Goal: Find specific page/section: Find specific page/section

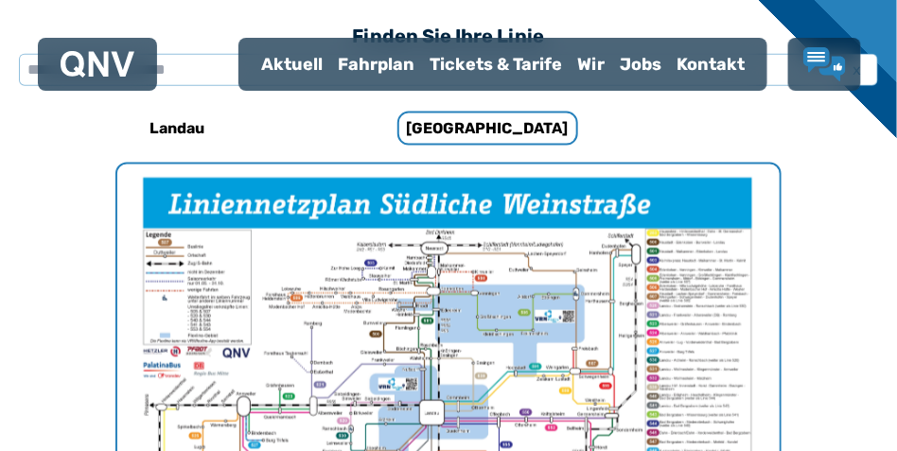
scroll to position [583, 0]
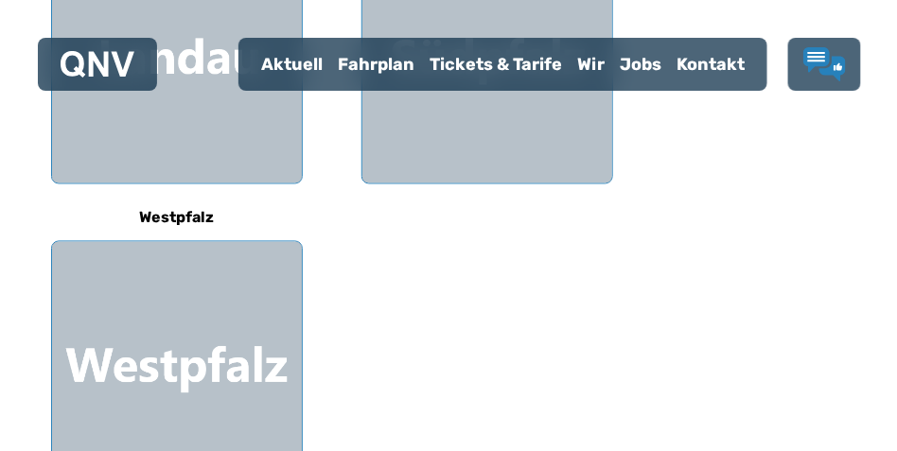
scroll to position [851, 0]
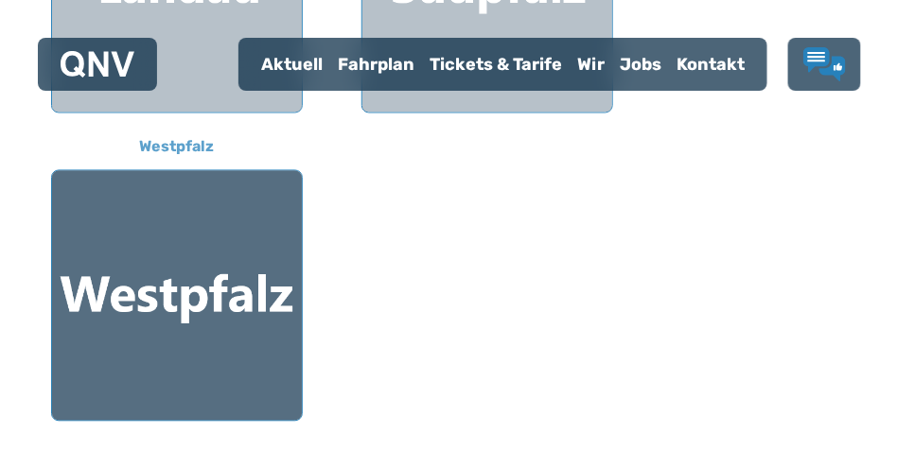
click at [242, 252] on div at bounding box center [177, 296] width 250 height 250
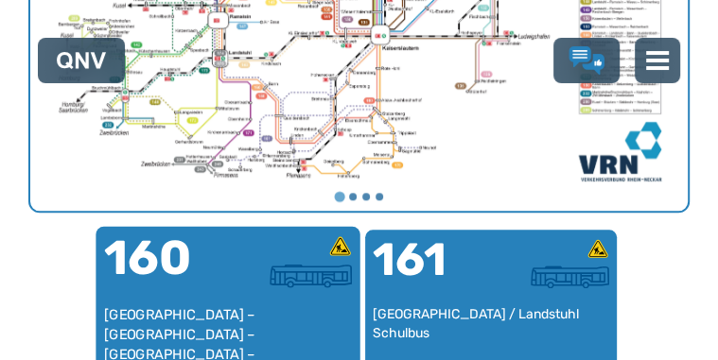
scroll to position [889, 0]
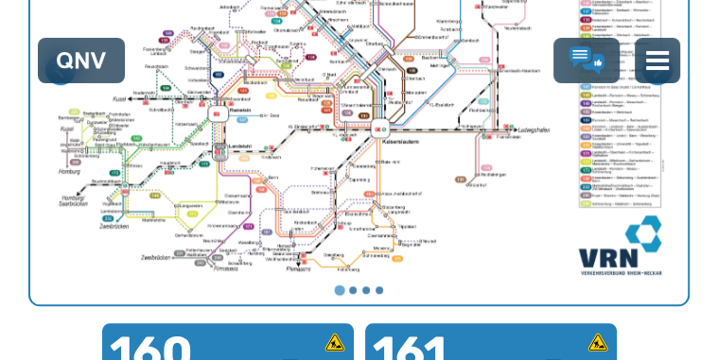
scroll to position [776, 0]
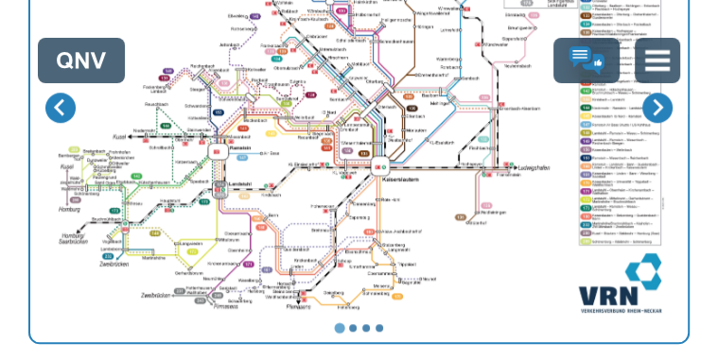
click at [652, 62] on img at bounding box center [657, 60] width 25 height 25
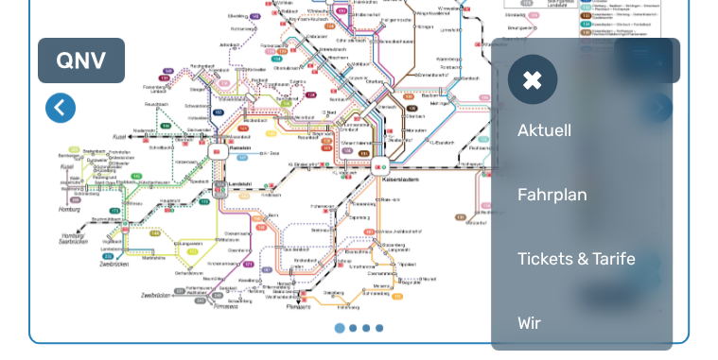
click at [571, 201] on div "Fahrplan" at bounding box center [582, 195] width 144 height 57
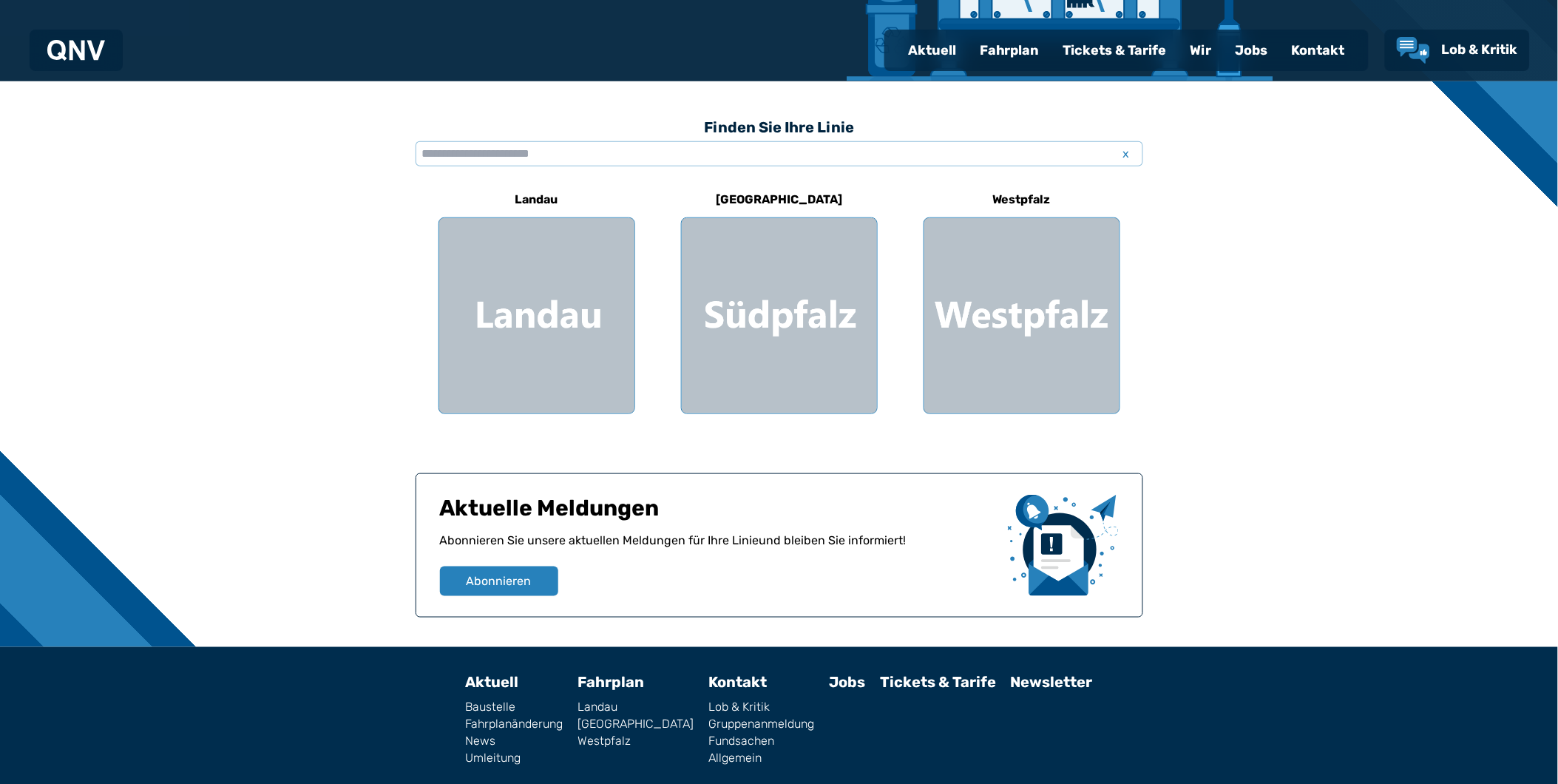
scroll to position [390, 0]
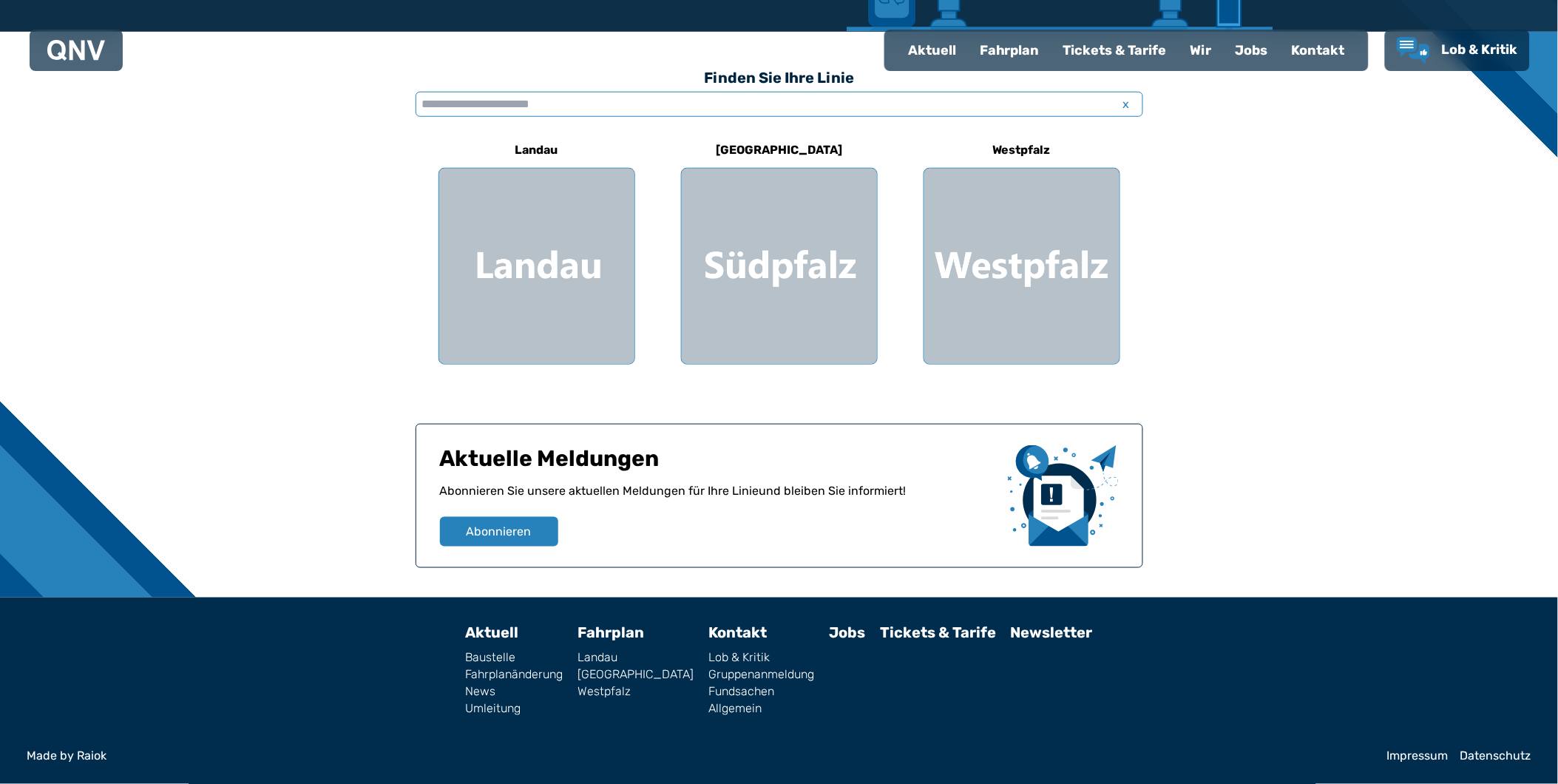
click at [510, 98] on input "text" at bounding box center [779, 104] width 728 height 25
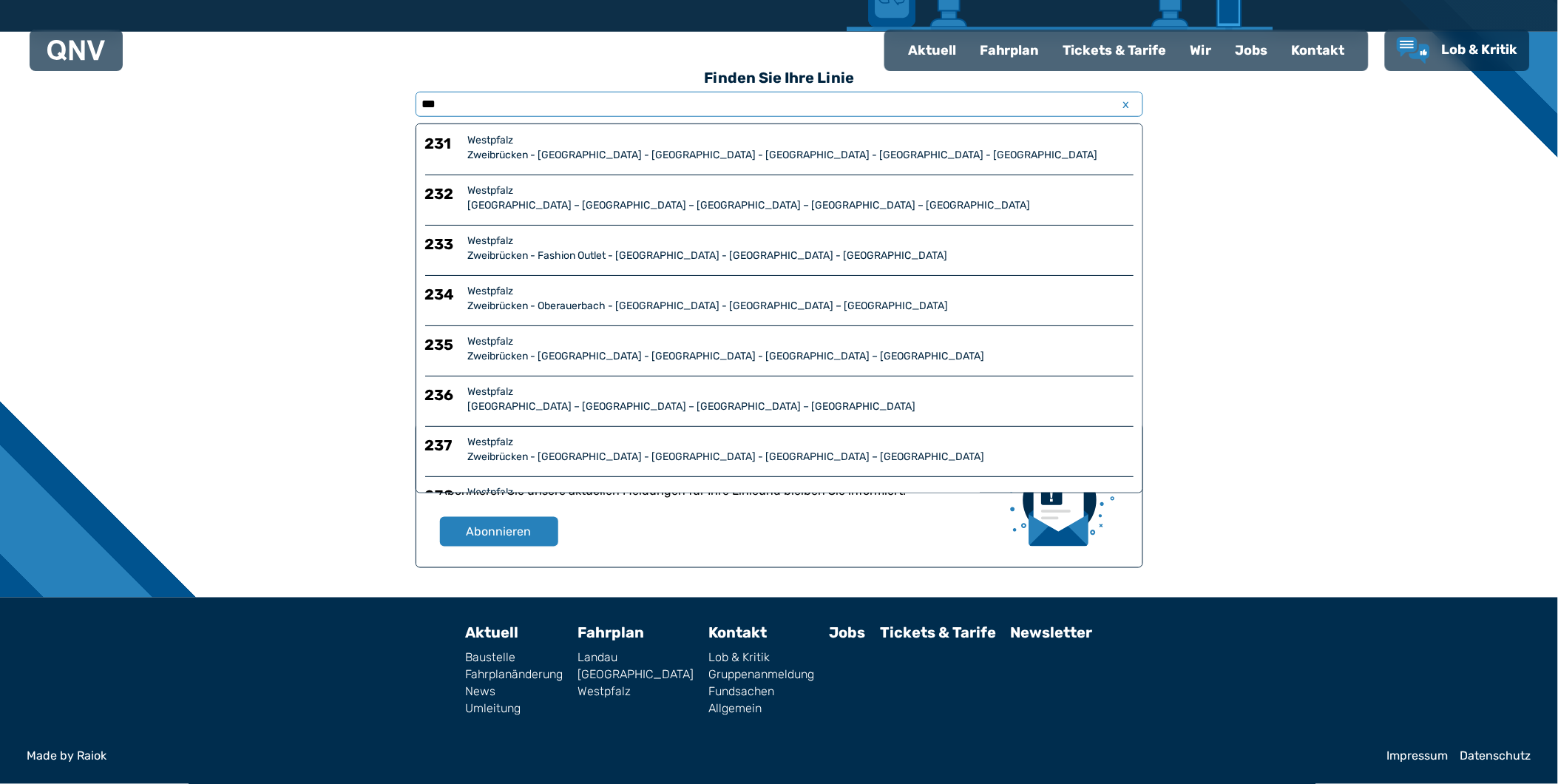
type input "***"
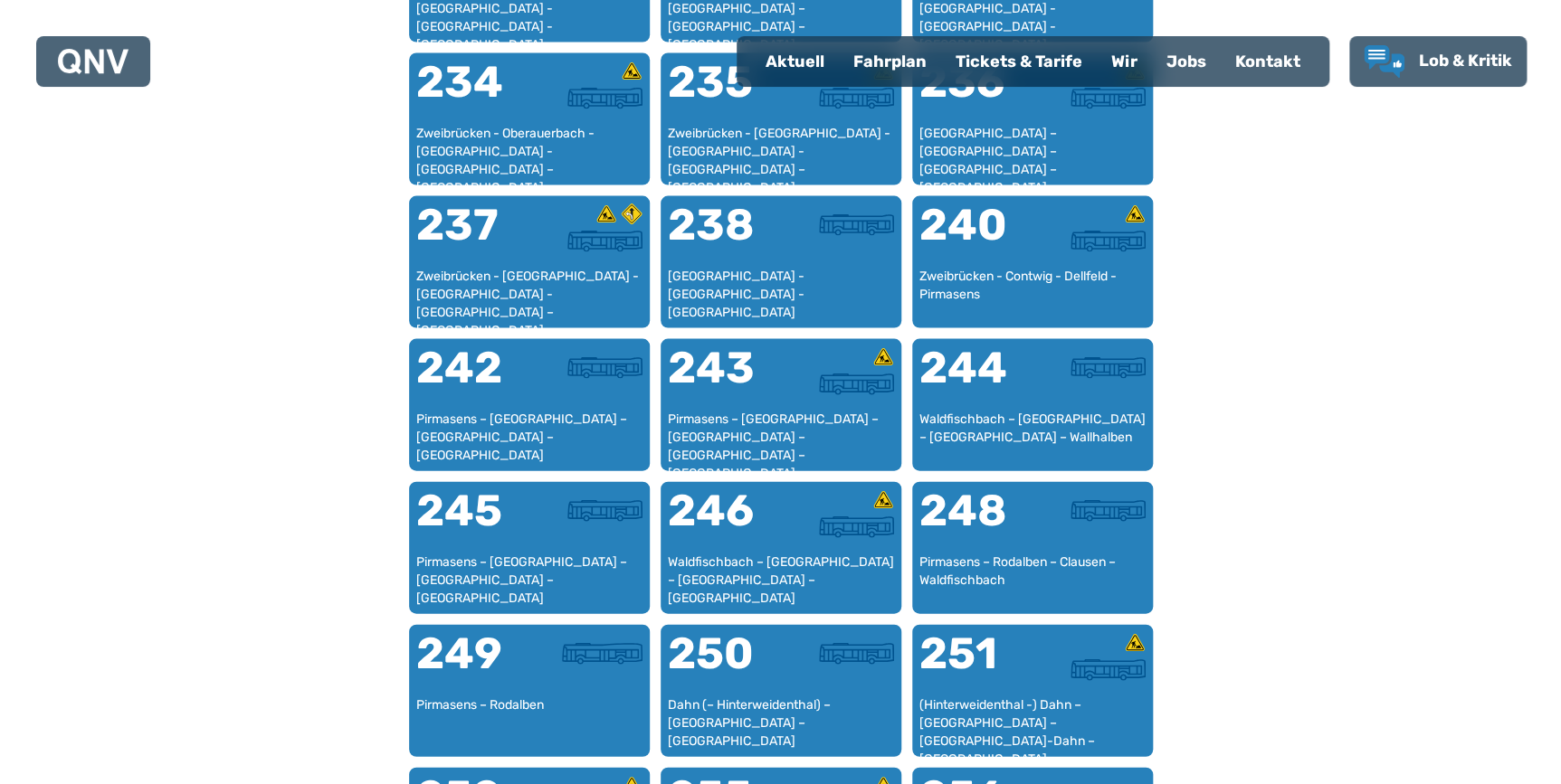
scroll to position [1869, 0]
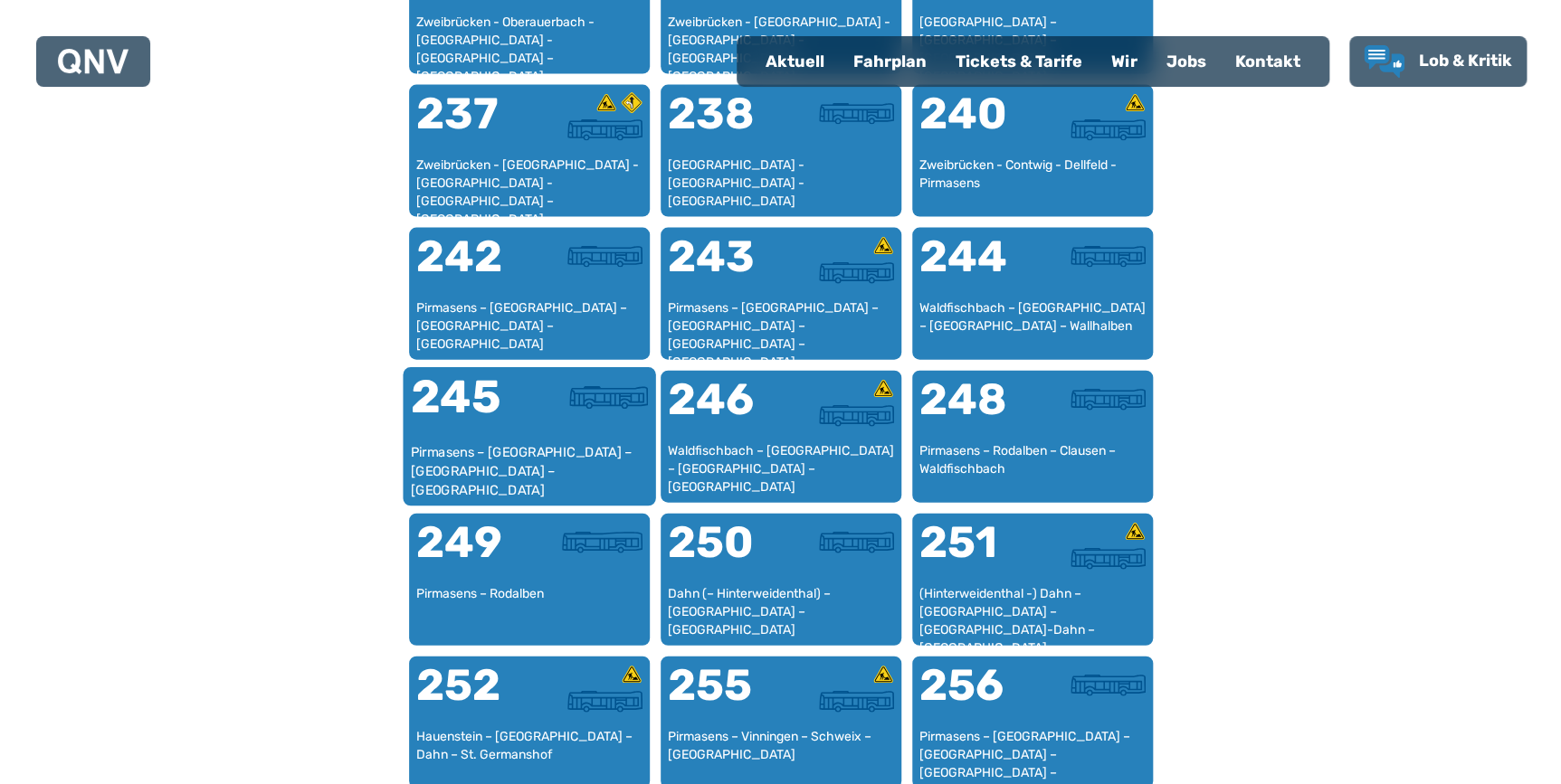
click at [529, 430] on div "Pirmasens – [GEOGRAPHIC_DATA] – [GEOGRAPHIC_DATA] – [GEOGRAPHIC_DATA]" at bounding box center [529, 471] width 238 height 55
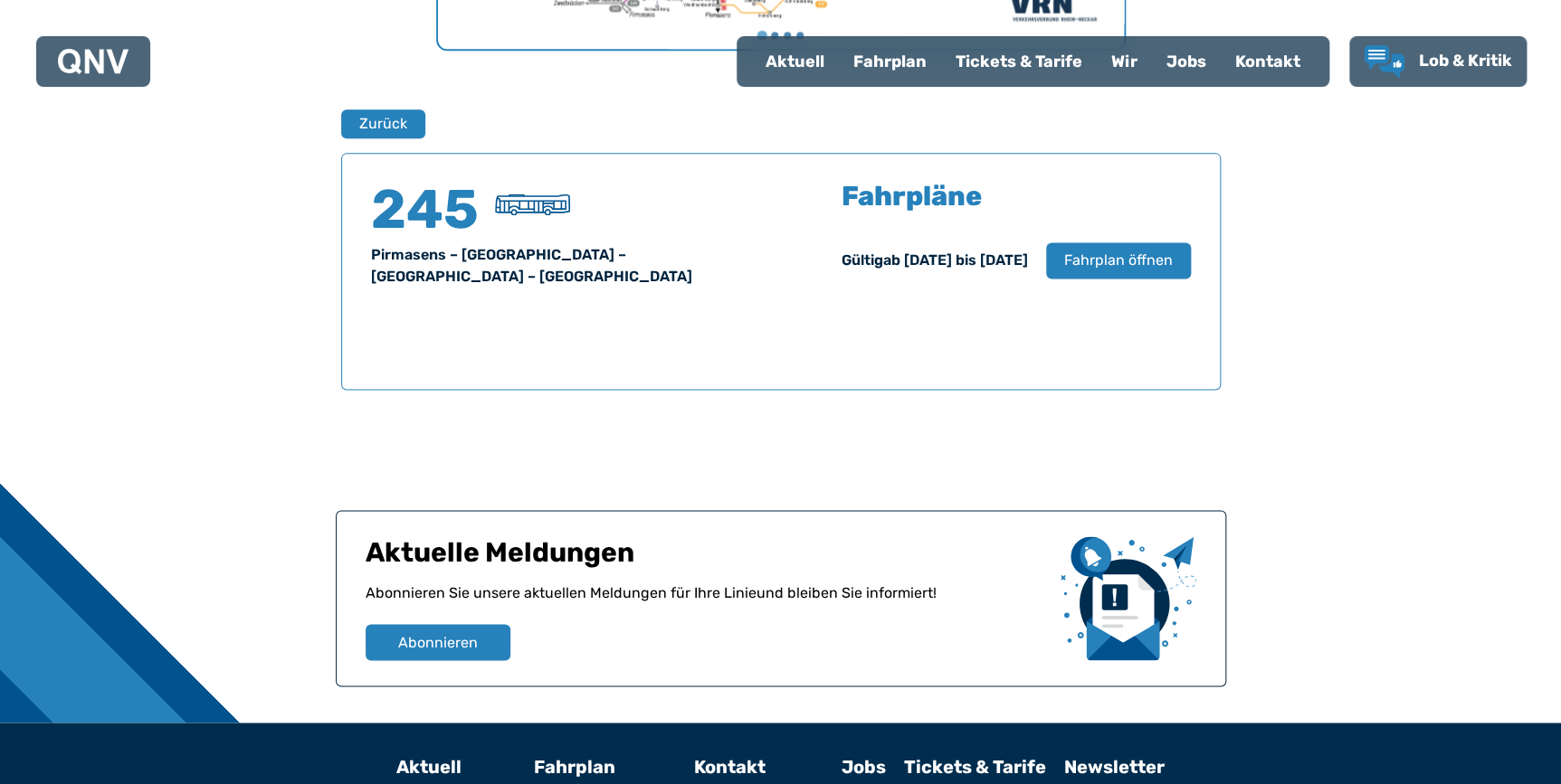
scroll to position [1191, 0]
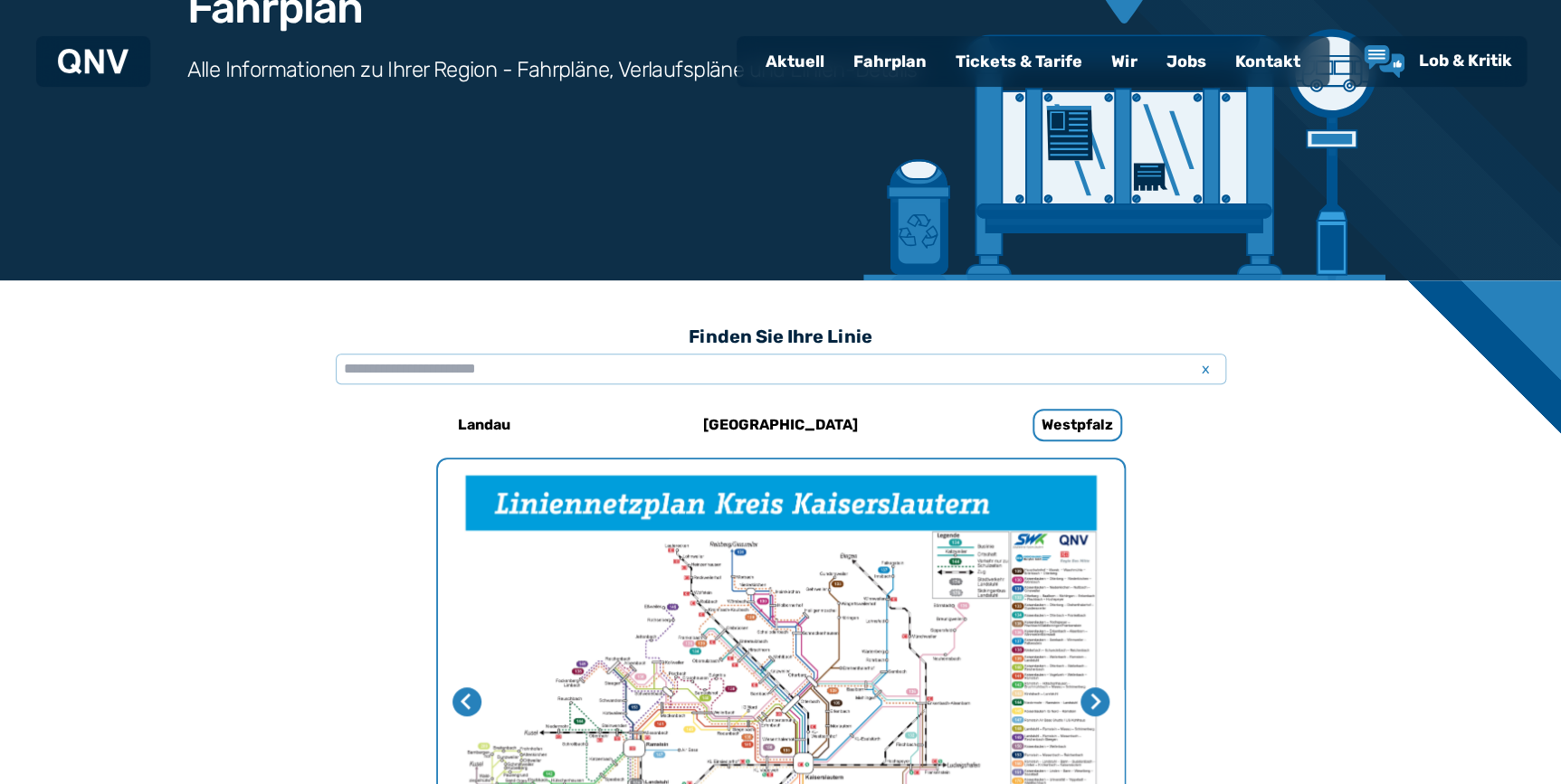
scroll to position [228, 0]
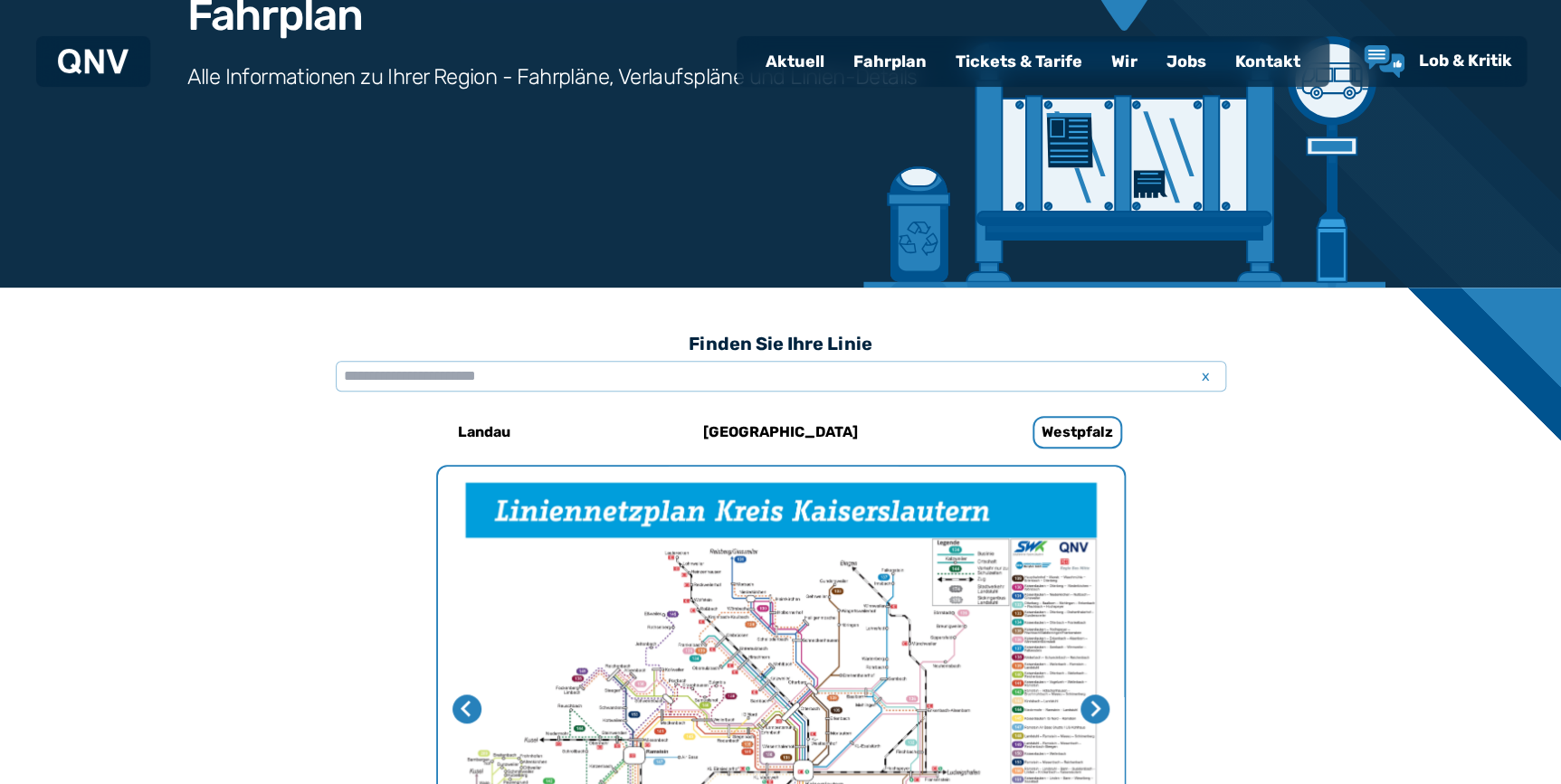
click at [857, 61] on div "Fahrplan" at bounding box center [890, 61] width 102 height 47
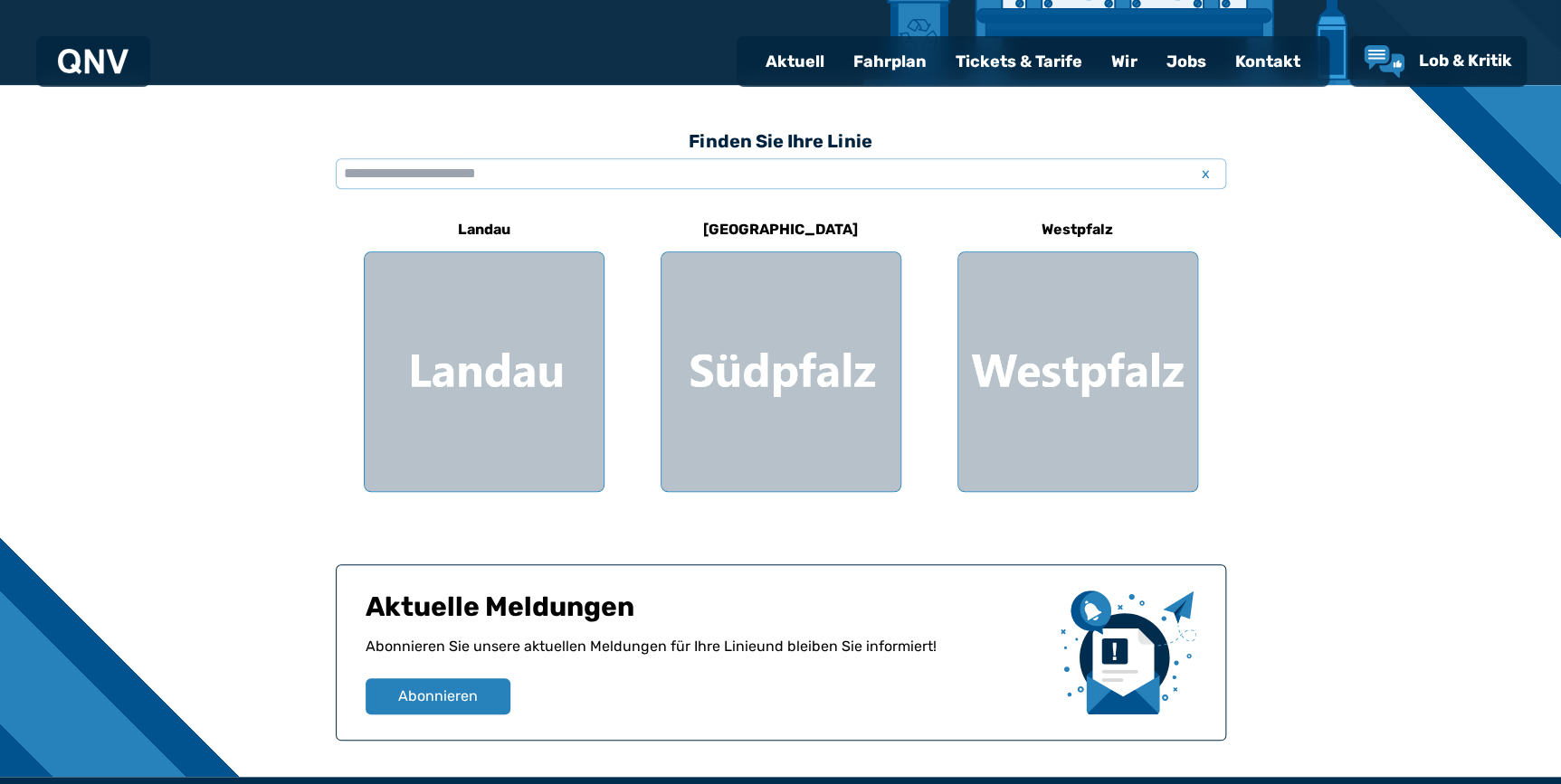
scroll to position [487, 0]
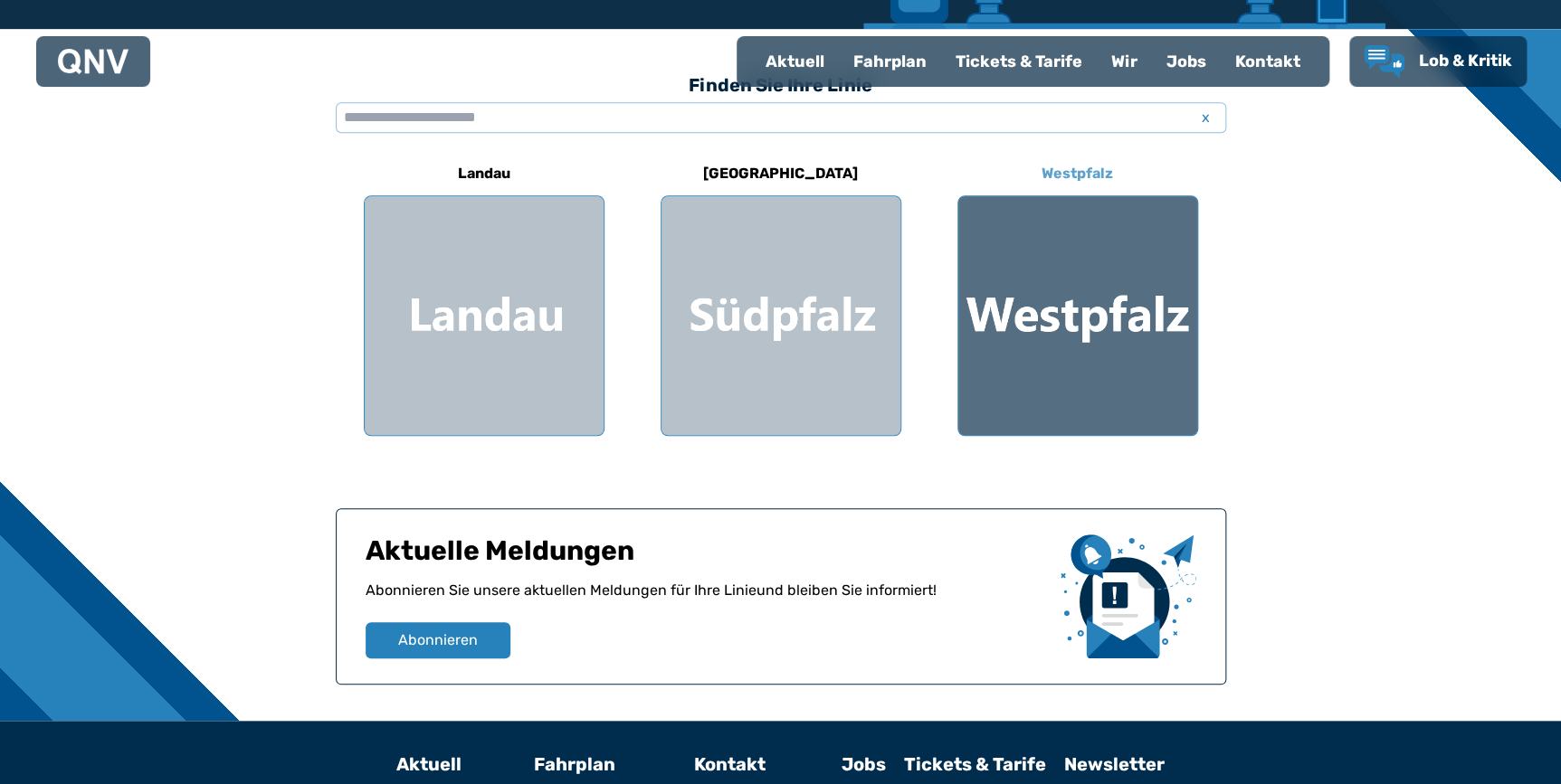
click at [857, 362] on div at bounding box center [1078, 316] width 239 height 239
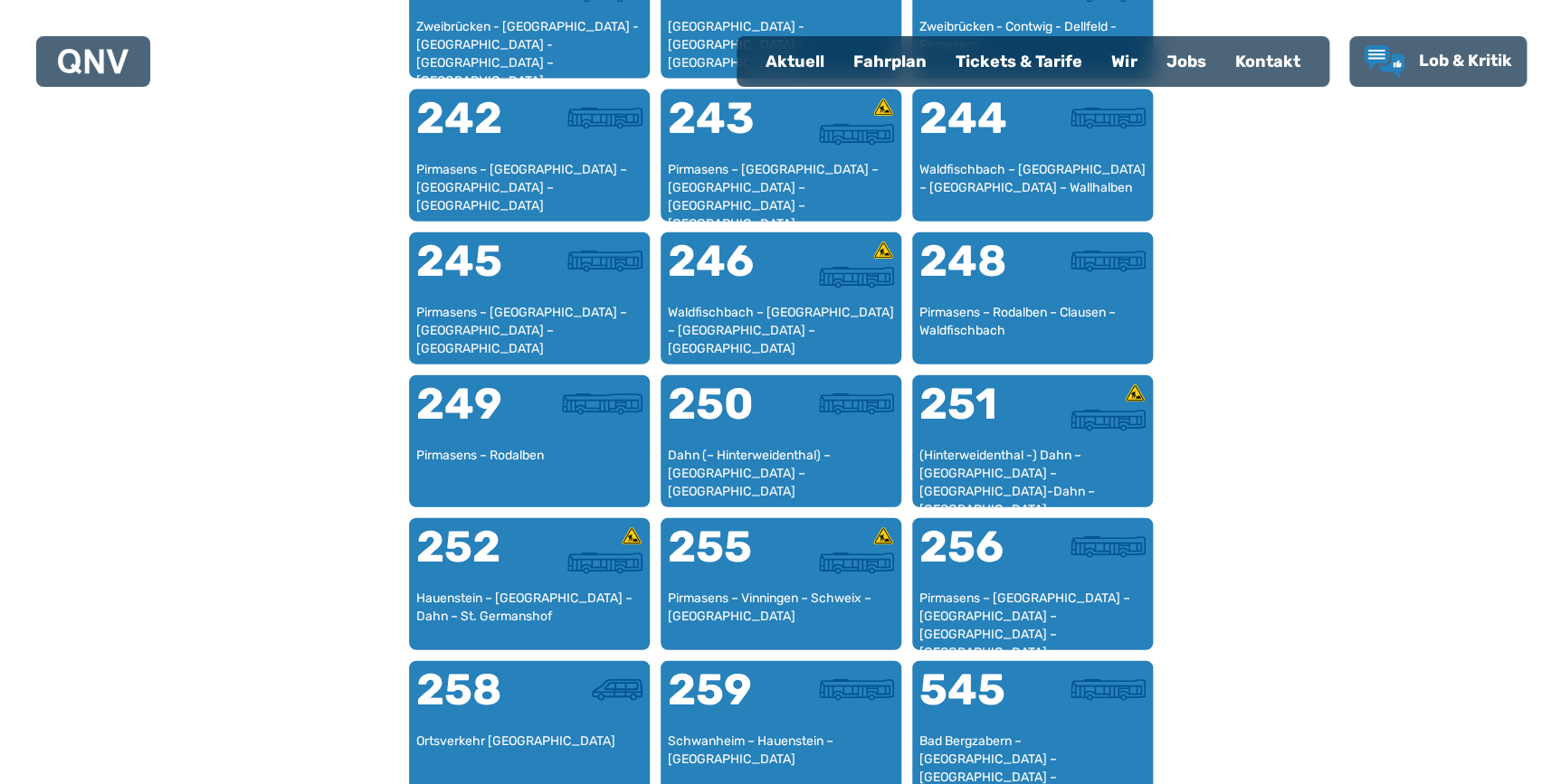
scroll to position [2120, 0]
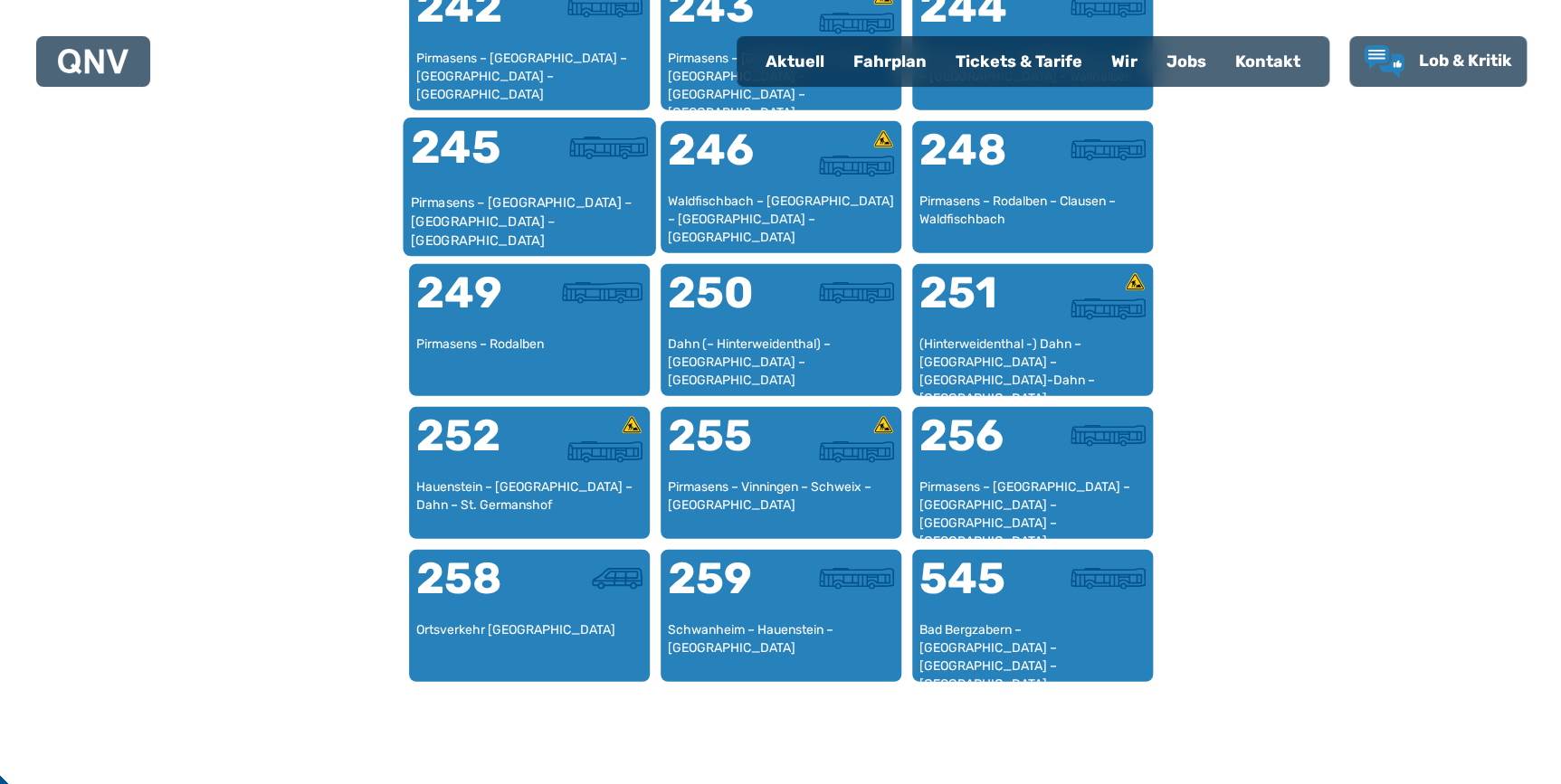
click at [494, 195] on div "Pirmasens – [GEOGRAPHIC_DATA] – [GEOGRAPHIC_DATA] – [GEOGRAPHIC_DATA]" at bounding box center [529, 221] width 238 height 55
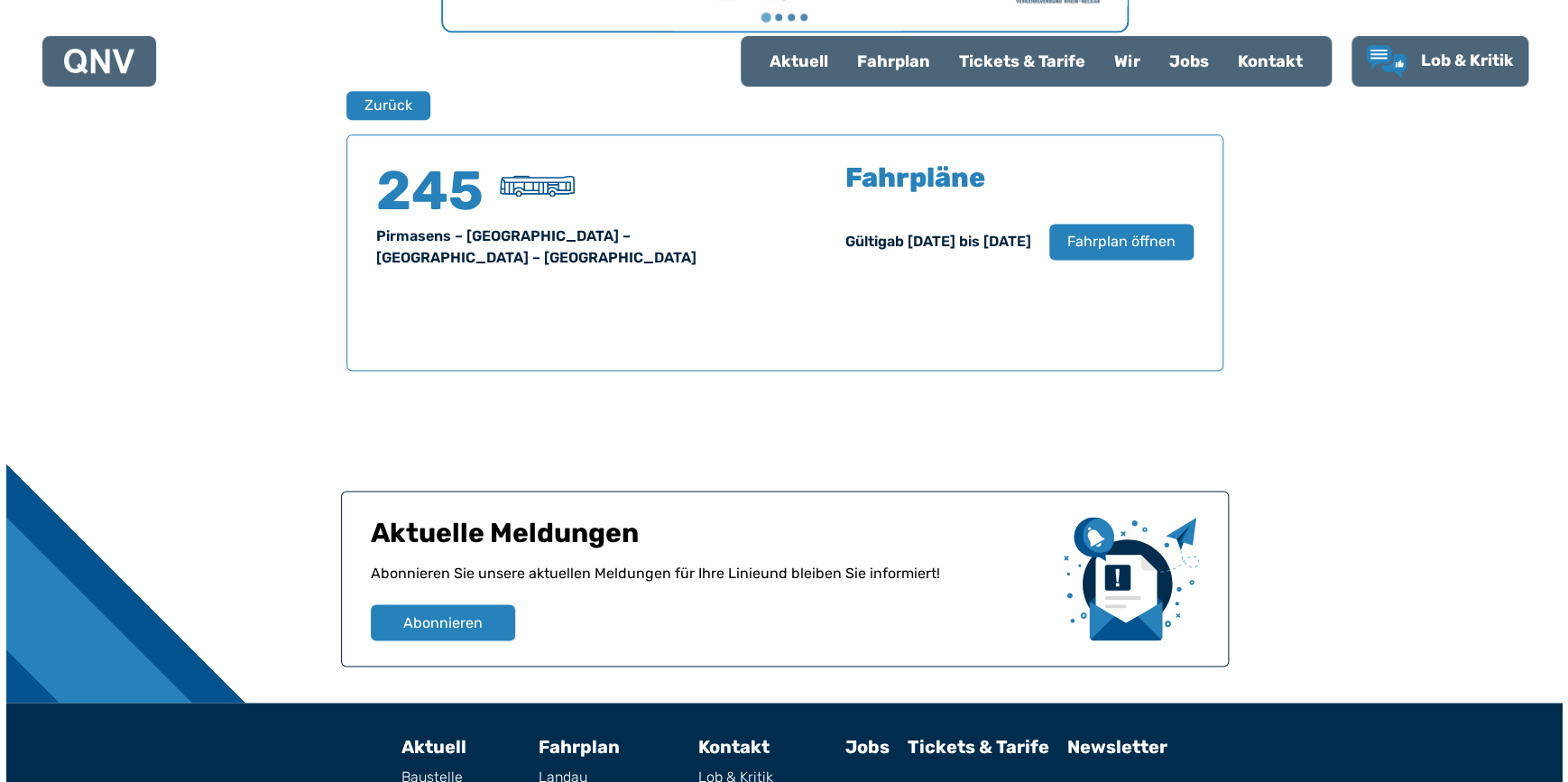
scroll to position [1188, 0]
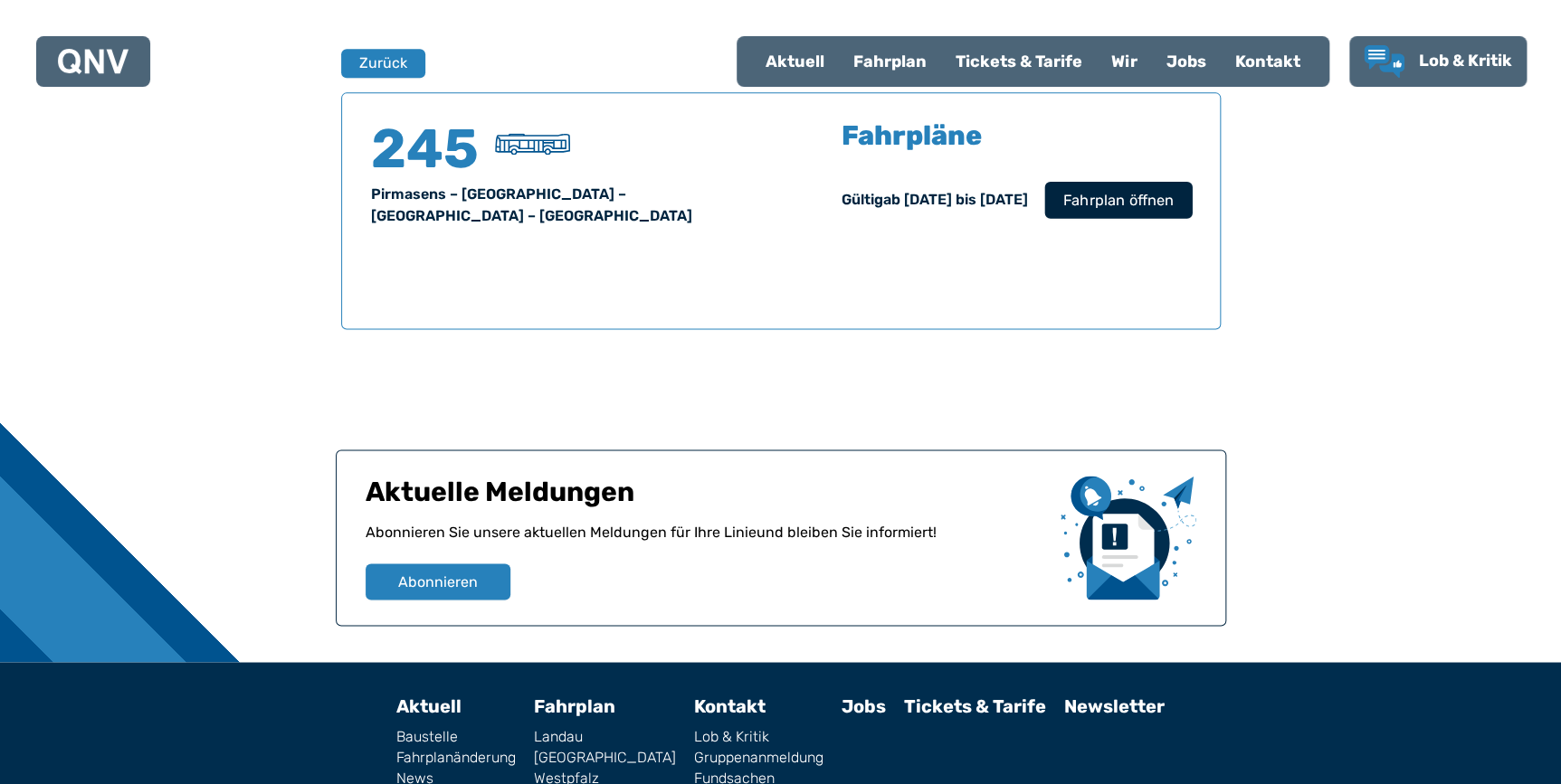
click at [857, 209] on span "Fahrplan öffnen" at bounding box center [1117, 200] width 110 height 22
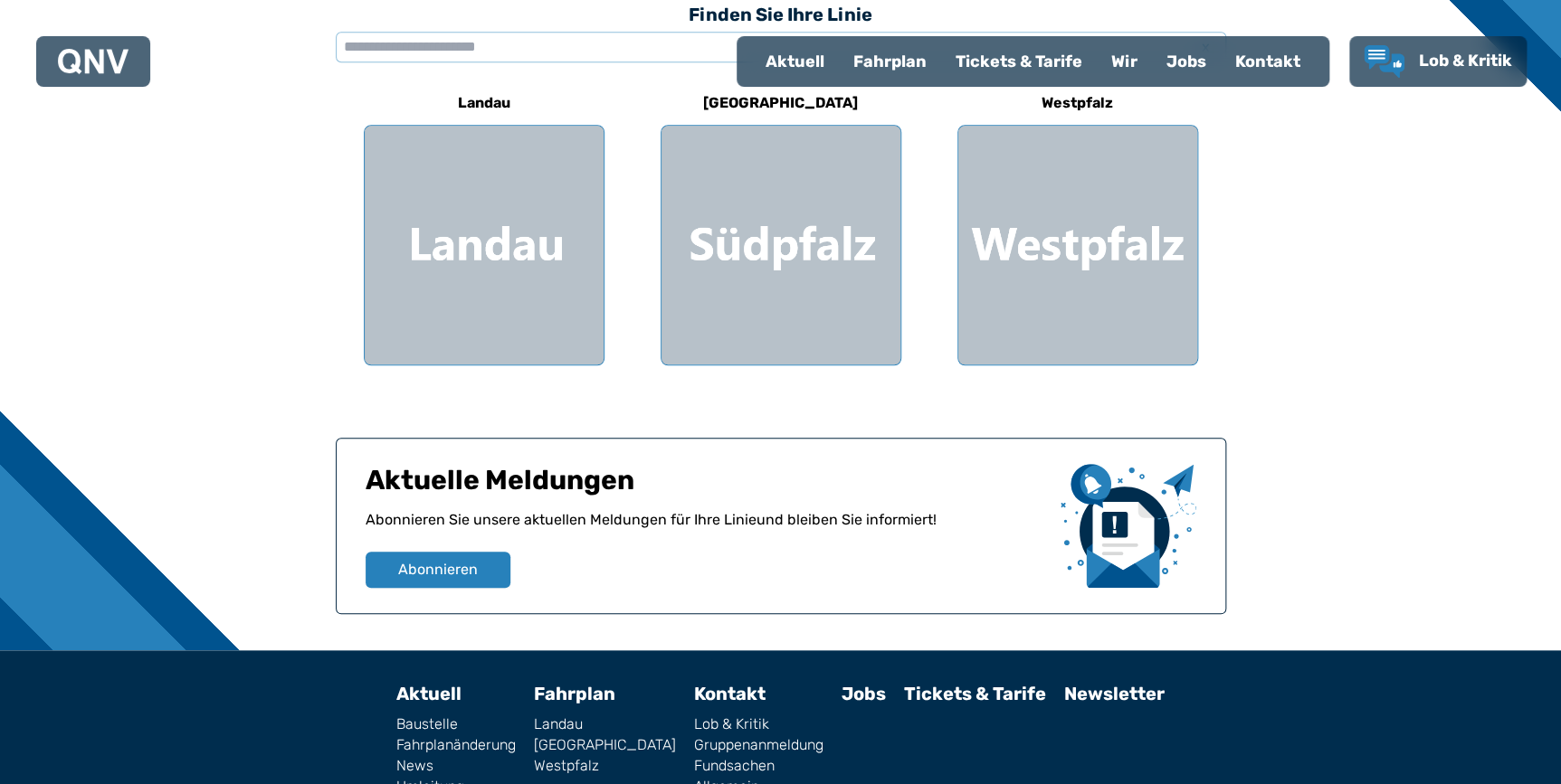
scroll to position [651, 0]
